Goal: Task Accomplishment & Management: Manage account settings

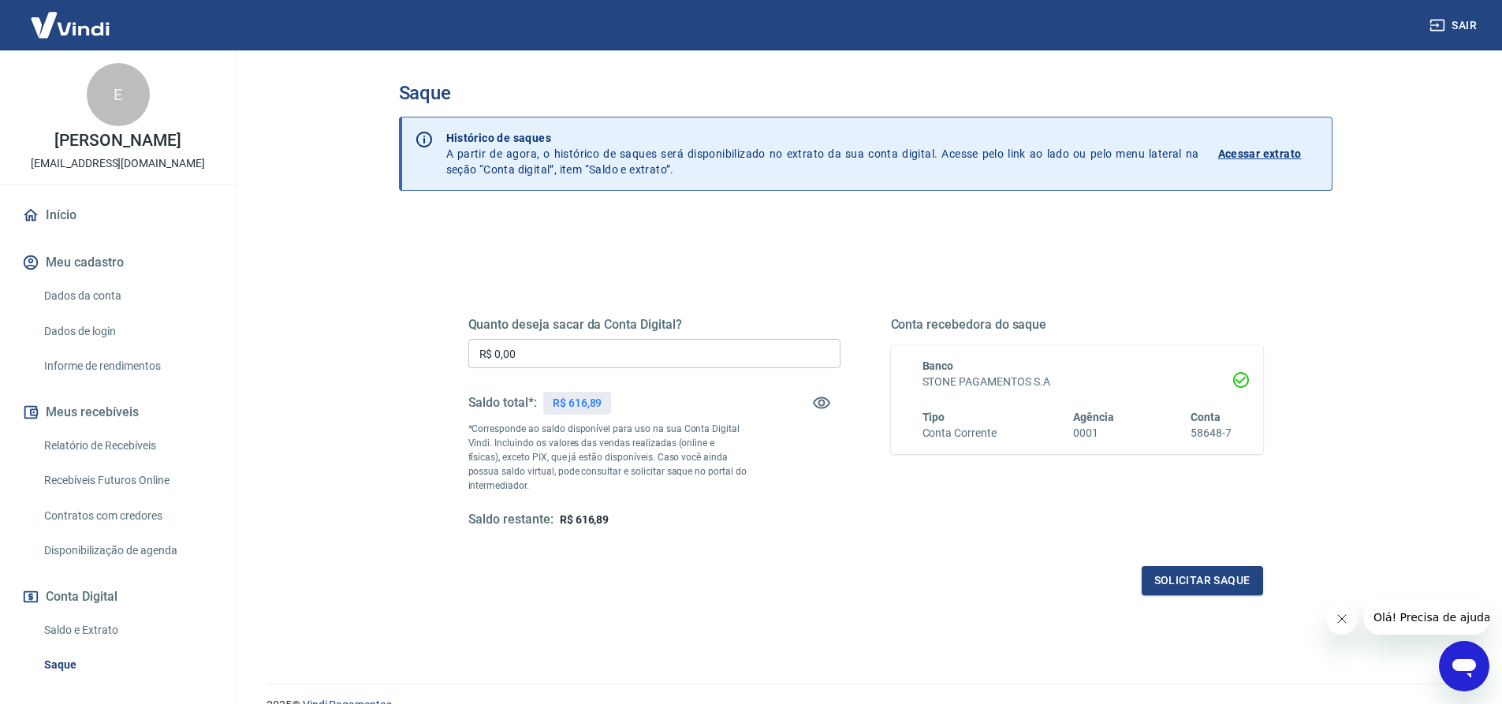
click at [598, 361] on input "R$ 0,00" at bounding box center [654, 353] width 372 height 29
click at [539, 355] on input "R$ 0,00" at bounding box center [654, 353] width 372 height 29
type input "R$ 616,89"
click at [1233, 581] on button "Solicitar saque" at bounding box center [1202, 580] width 121 height 29
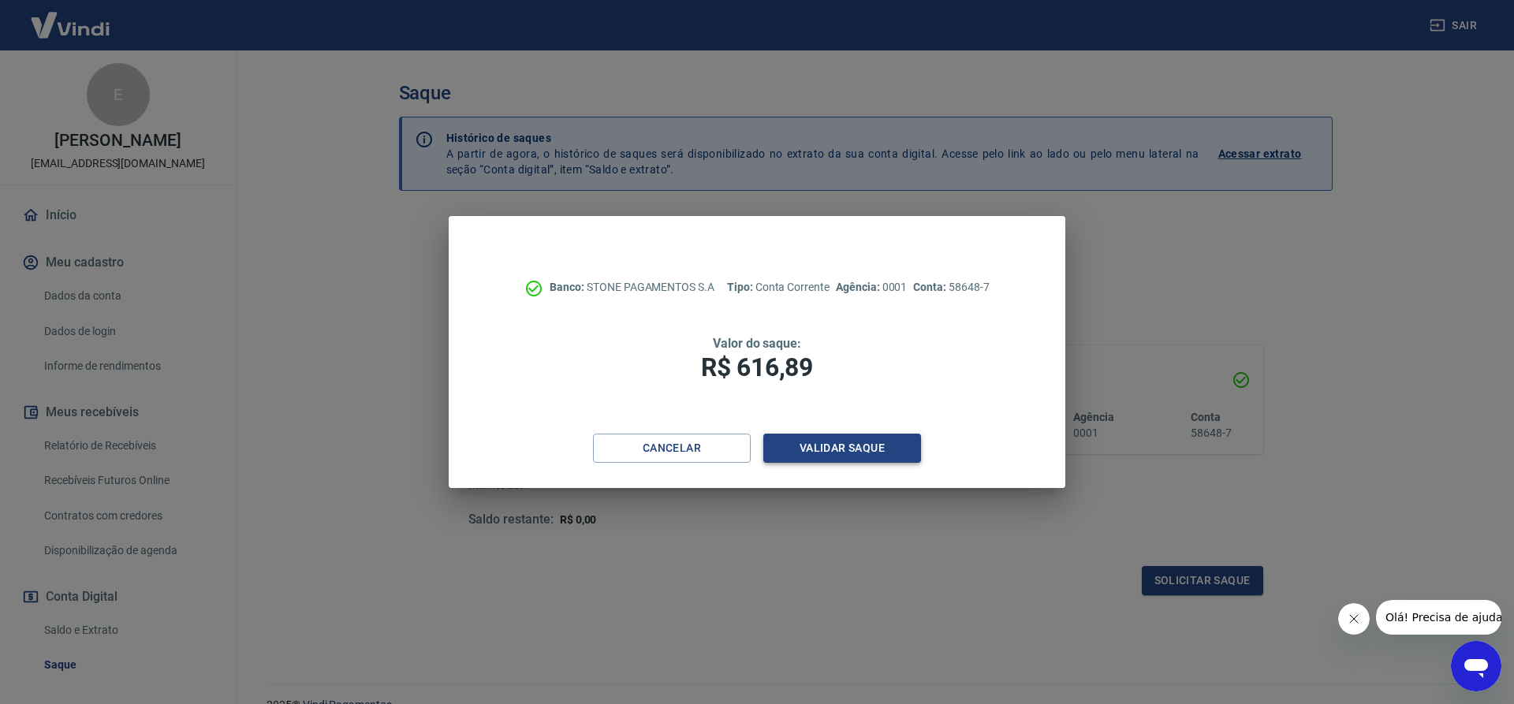
click at [826, 445] on button "Validar saque" at bounding box center [842, 448] width 158 height 29
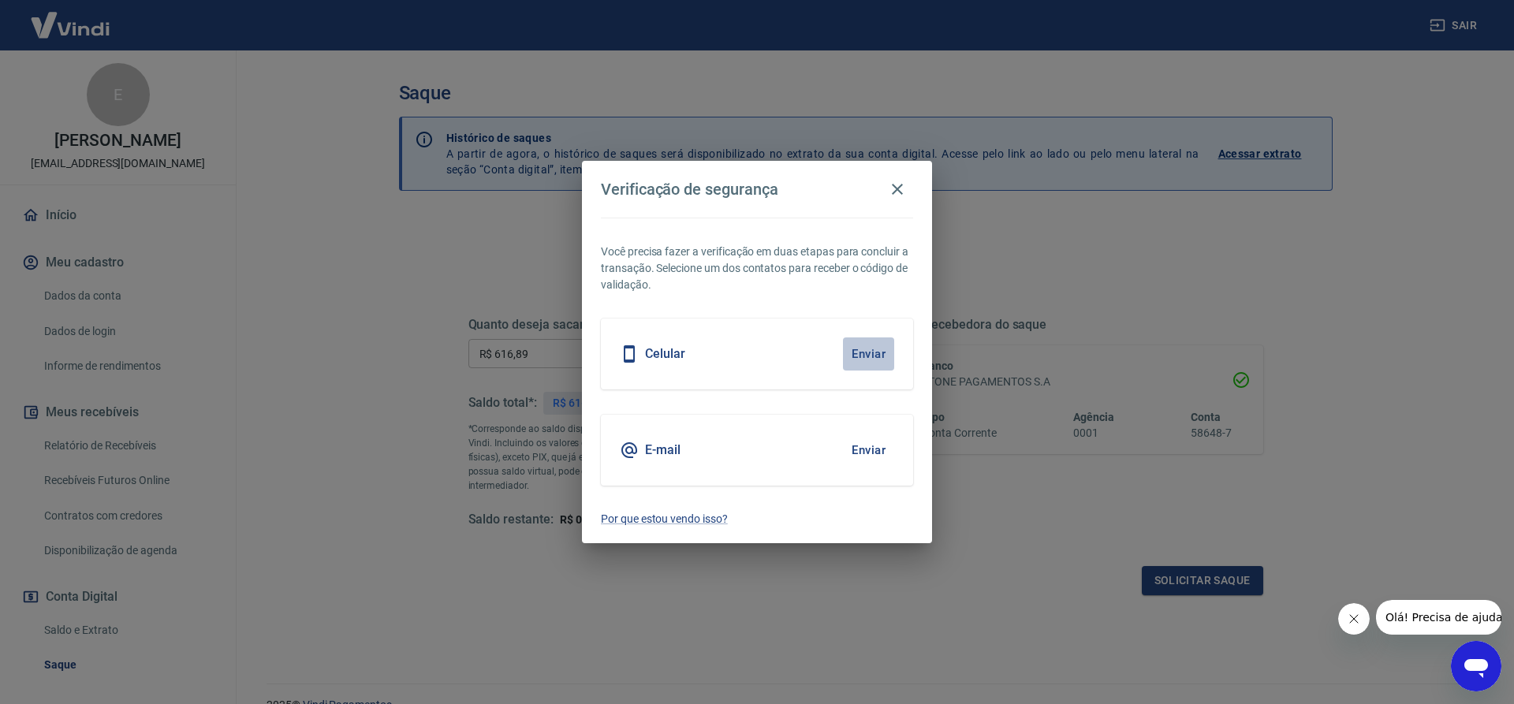
click at [873, 351] on button "Enviar" at bounding box center [868, 353] width 51 height 33
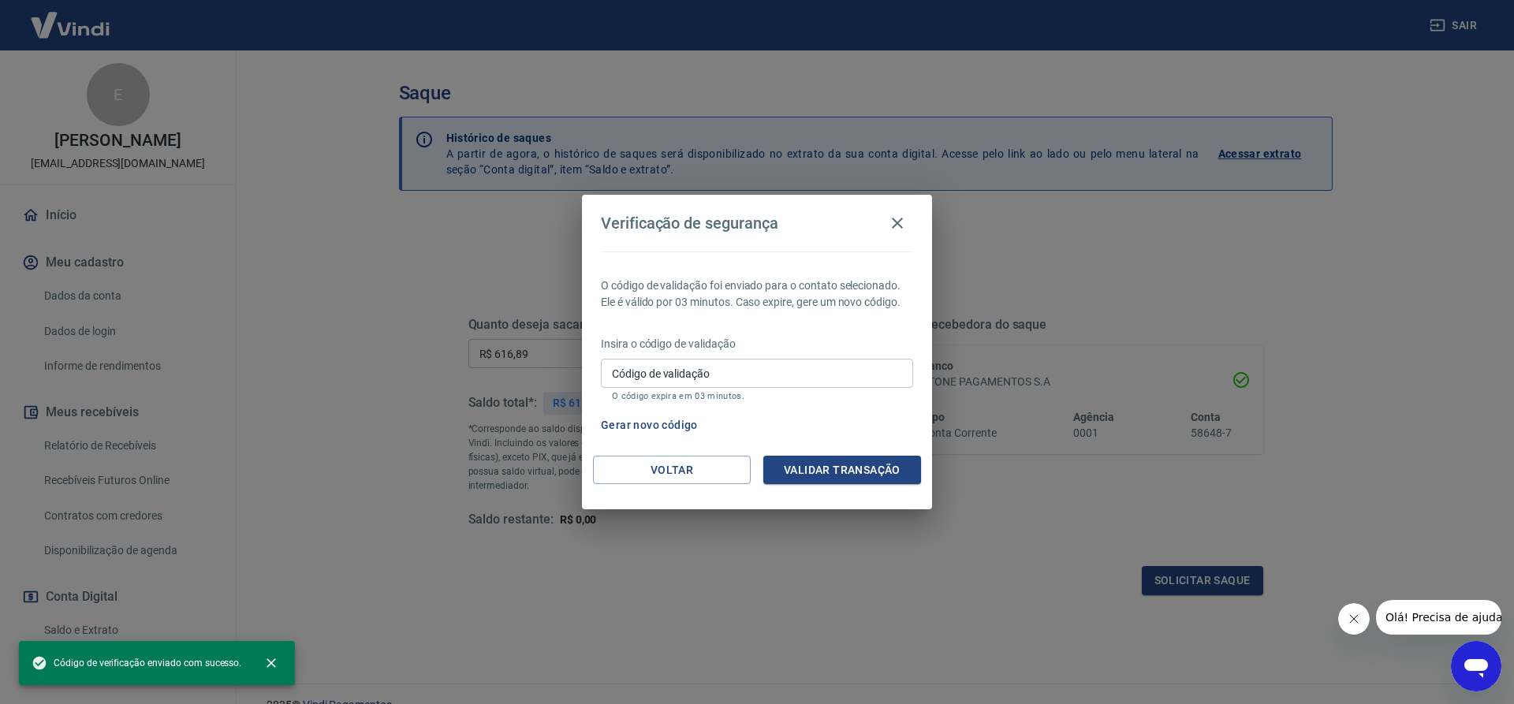
click at [729, 367] on input "Código de validação" at bounding box center [757, 373] width 312 height 29
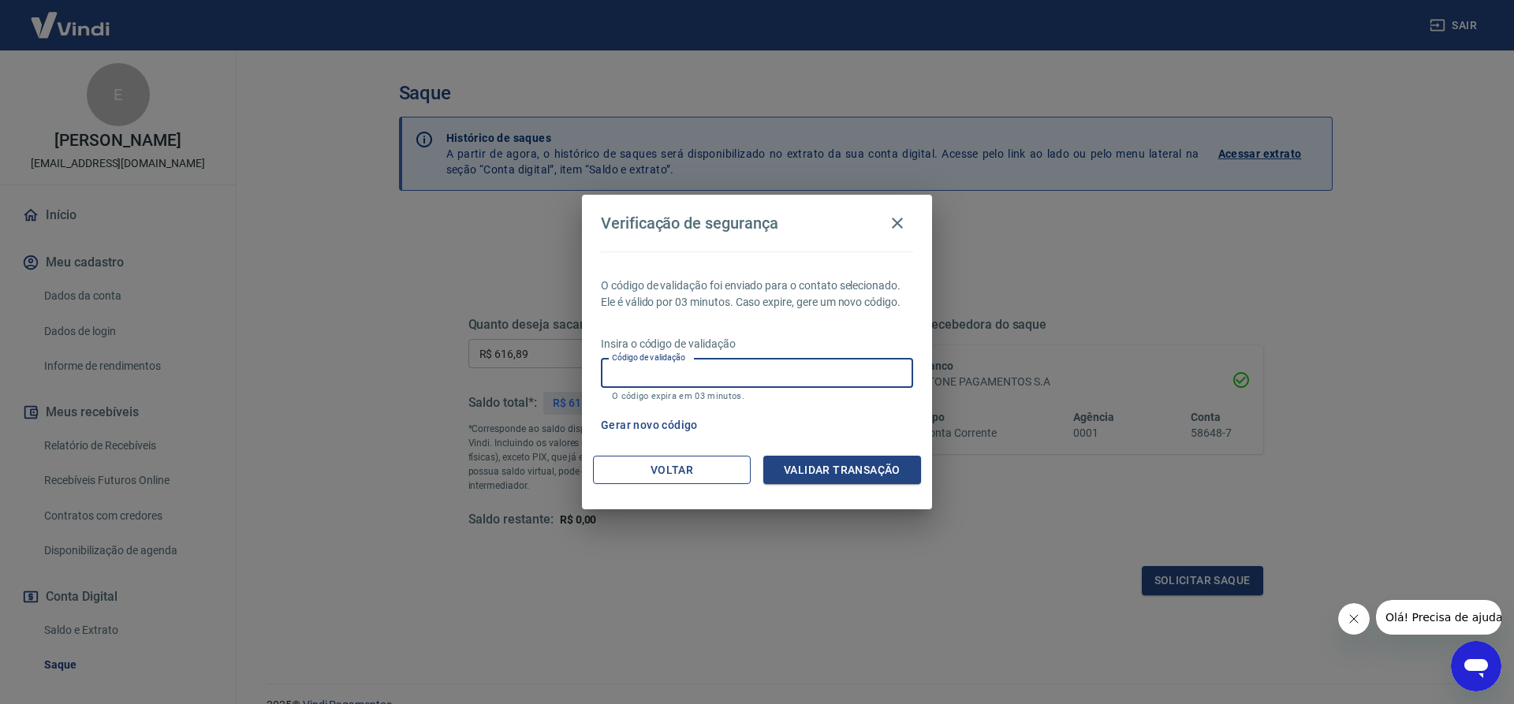
click at [717, 467] on button "Voltar" at bounding box center [672, 470] width 158 height 29
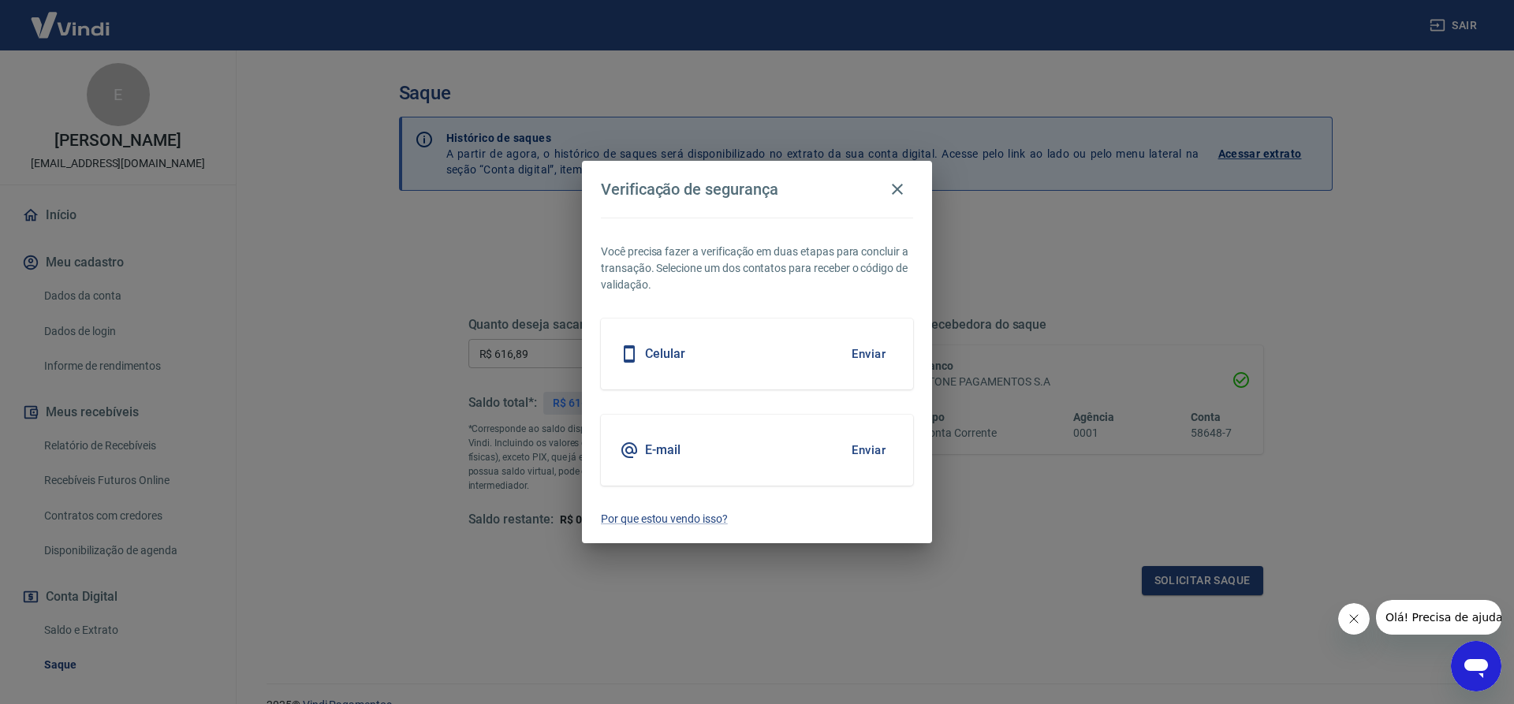
click at [660, 452] on h5 "E-mail" at bounding box center [662, 450] width 35 height 16
click at [876, 454] on button "Enviar" at bounding box center [868, 450] width 51 height 33
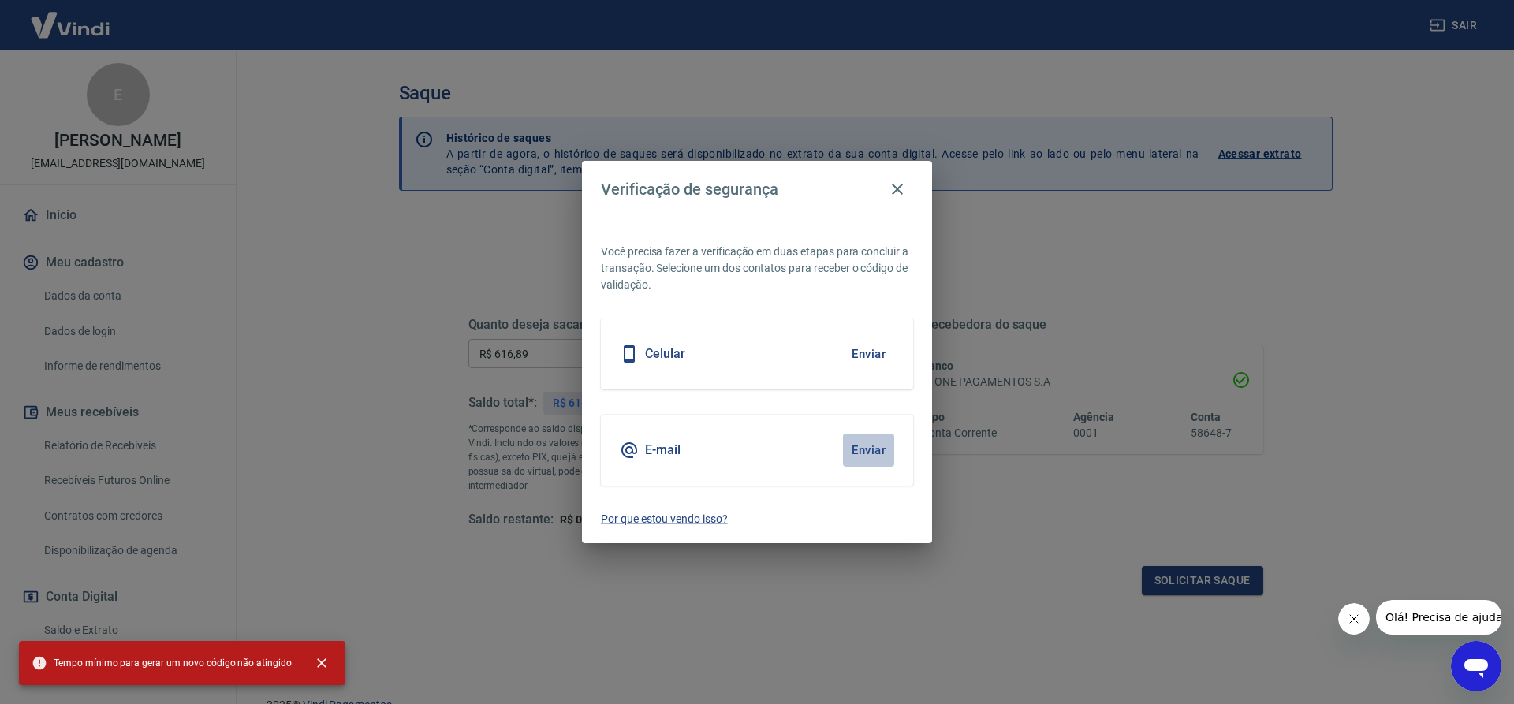
click at [877, 447] on button "Enviar" at bounding box center [868, 450] width 51 height 33
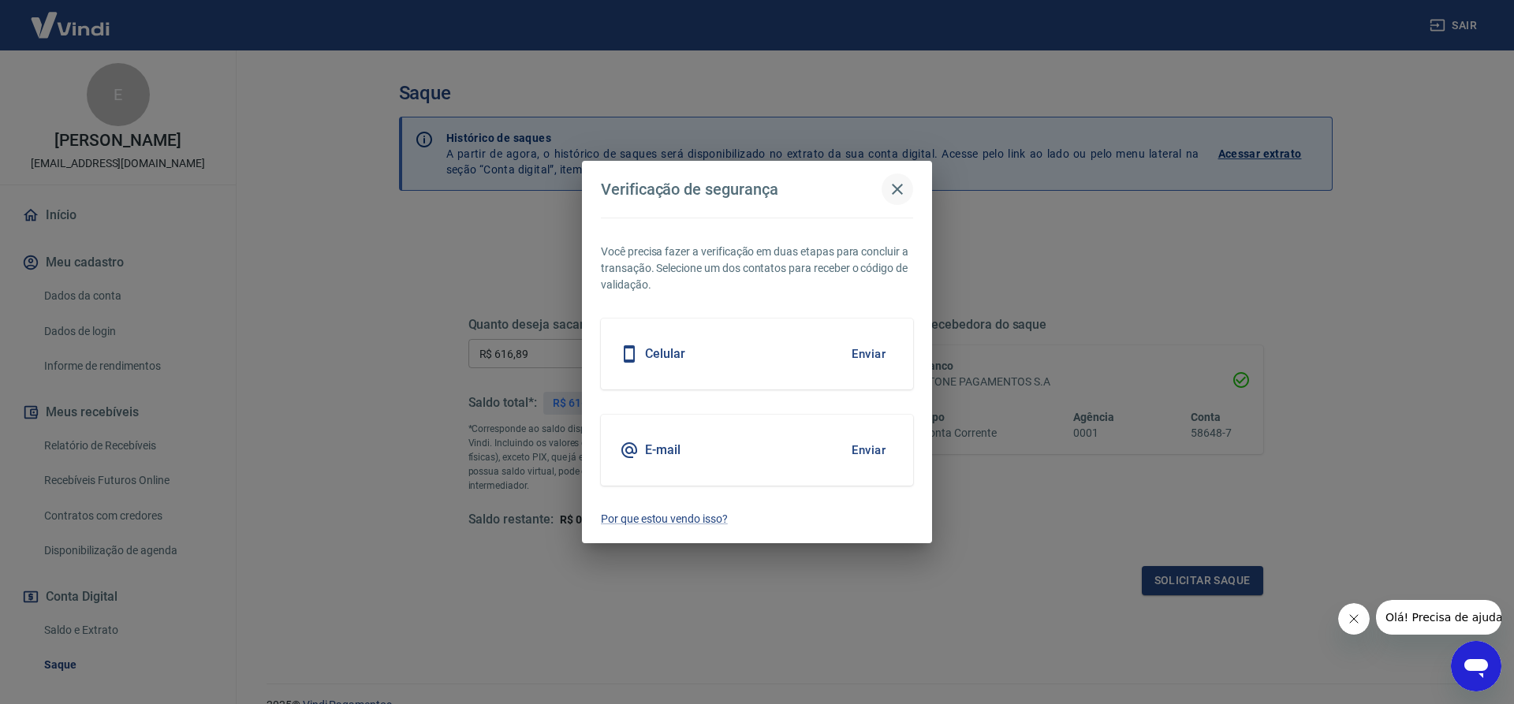
click at [896, 181] on body "Sair E [PERSON_NAME] DA SILVA [EMAIL_ADDRESS][DOMAIN_NAME] Início Meu cadastro …" at bounding box center [757, 352] width 1514 height 704
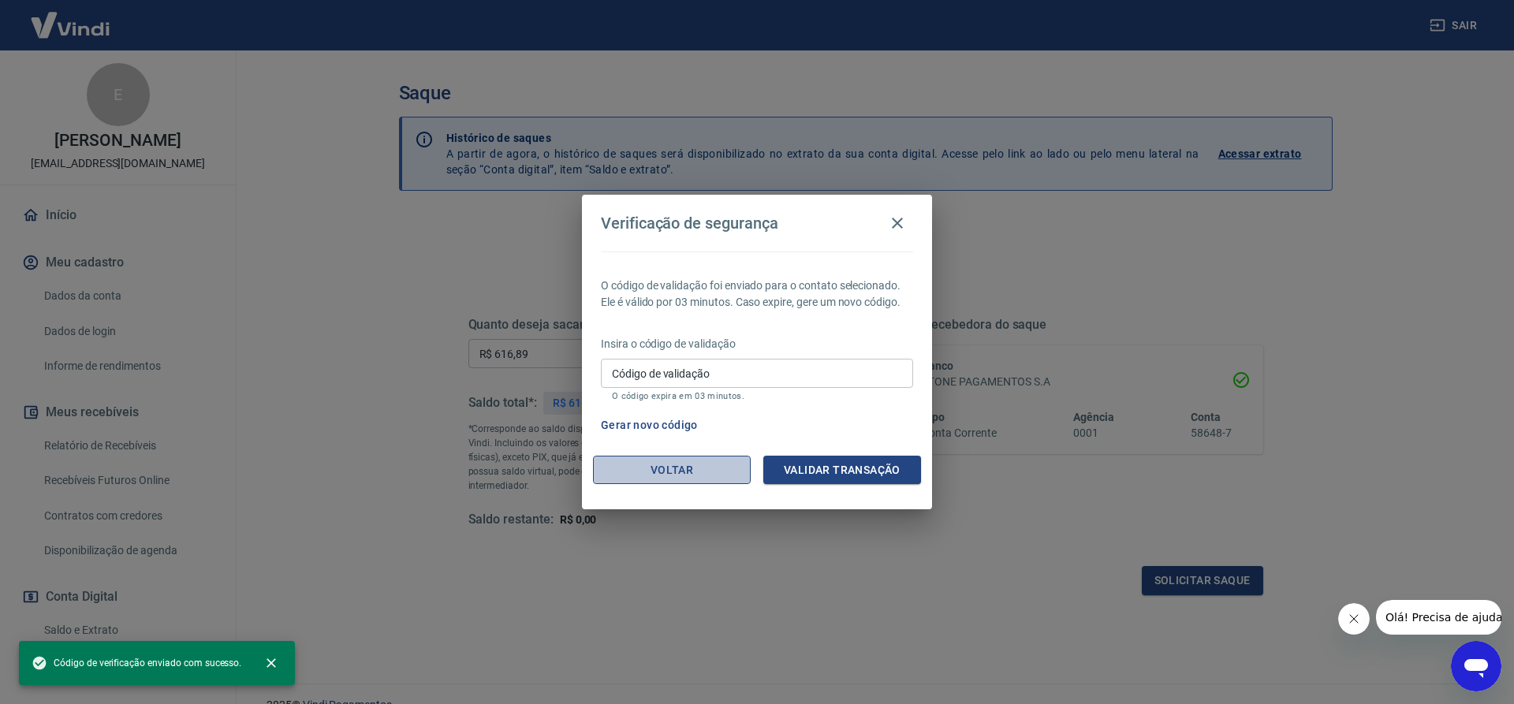
click at [628, 464] on button "Voltar" at bounding box center [672, 470] width 158 height 29
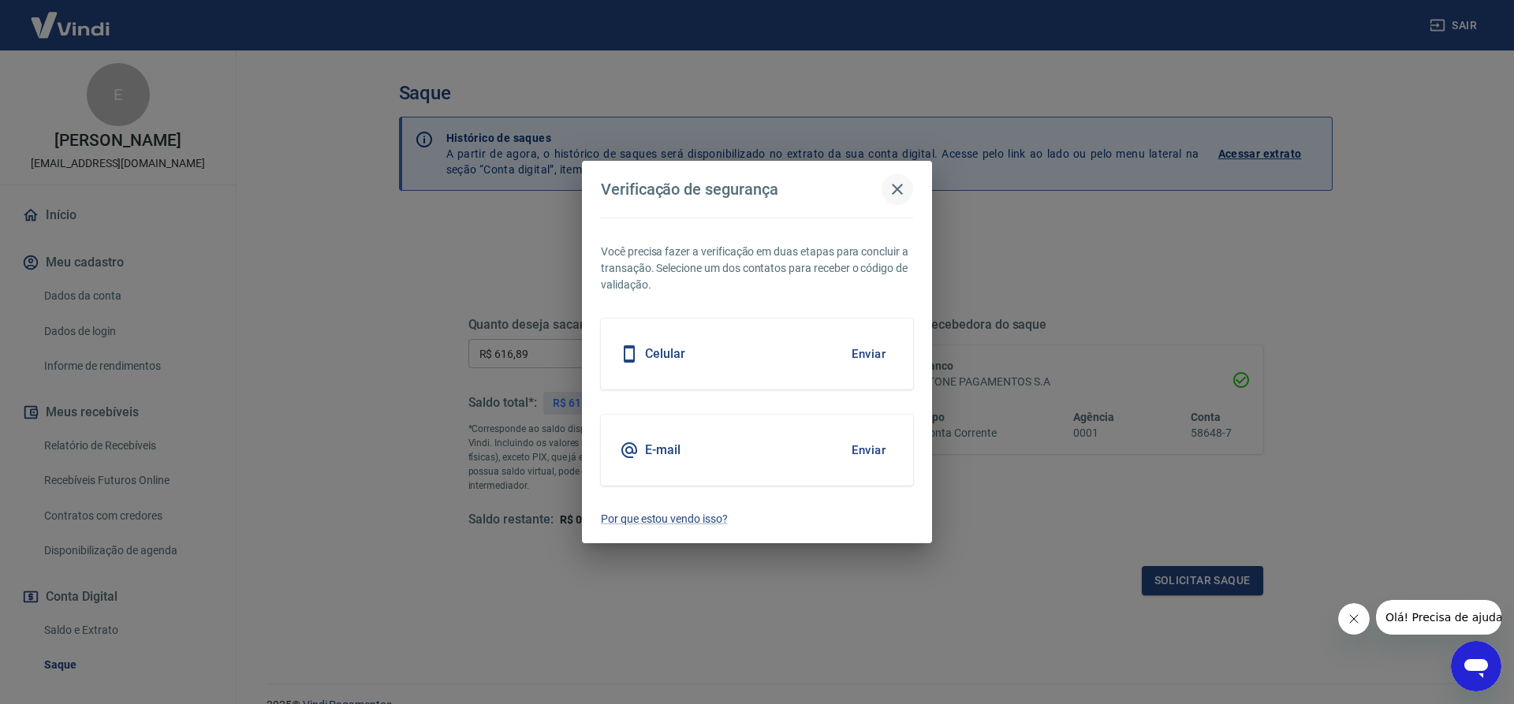
click at [902, 190] on icon "button" at bounding box center [897, 189] width 19 height 19
